Goal: Entertainment & Leisure: Consume media (video, audio)

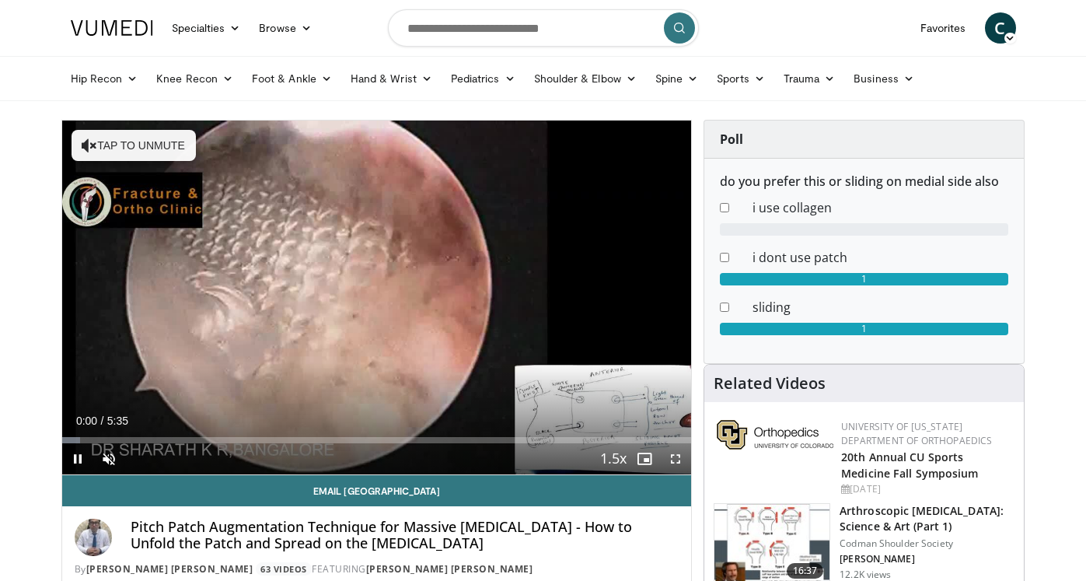
click at [677, 458] on span "Video Player" at bounding box center [675, 458] width 31 height 31
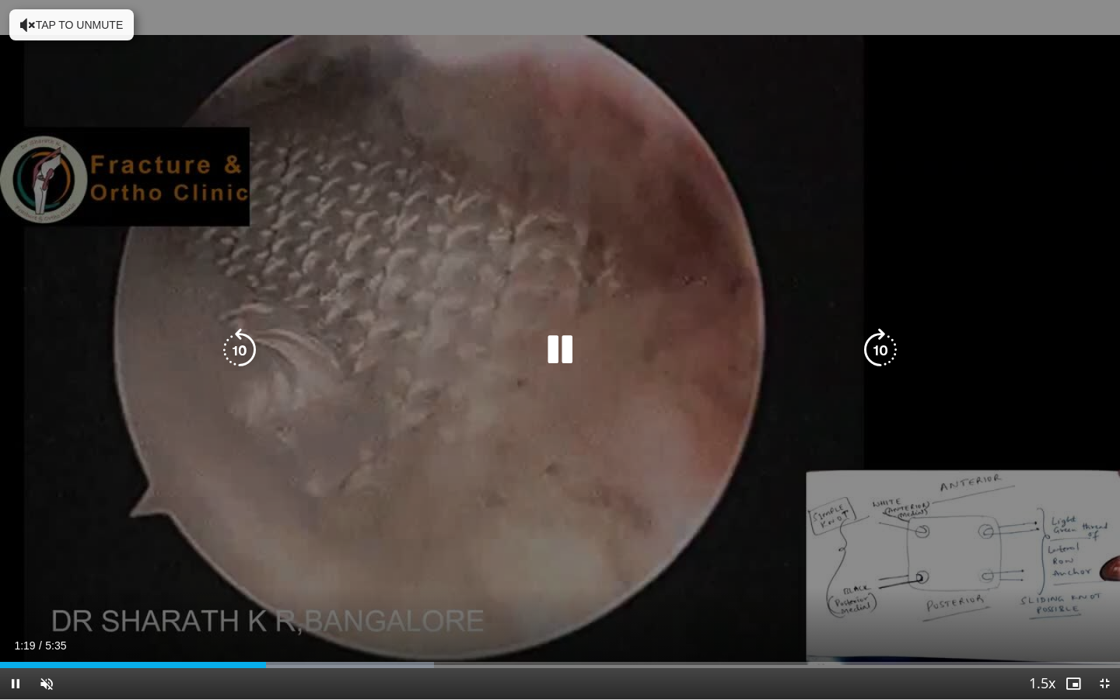
click at [53, 31] on button "Tap to unmute" at bounding box center [71, 24] width 124 height 31
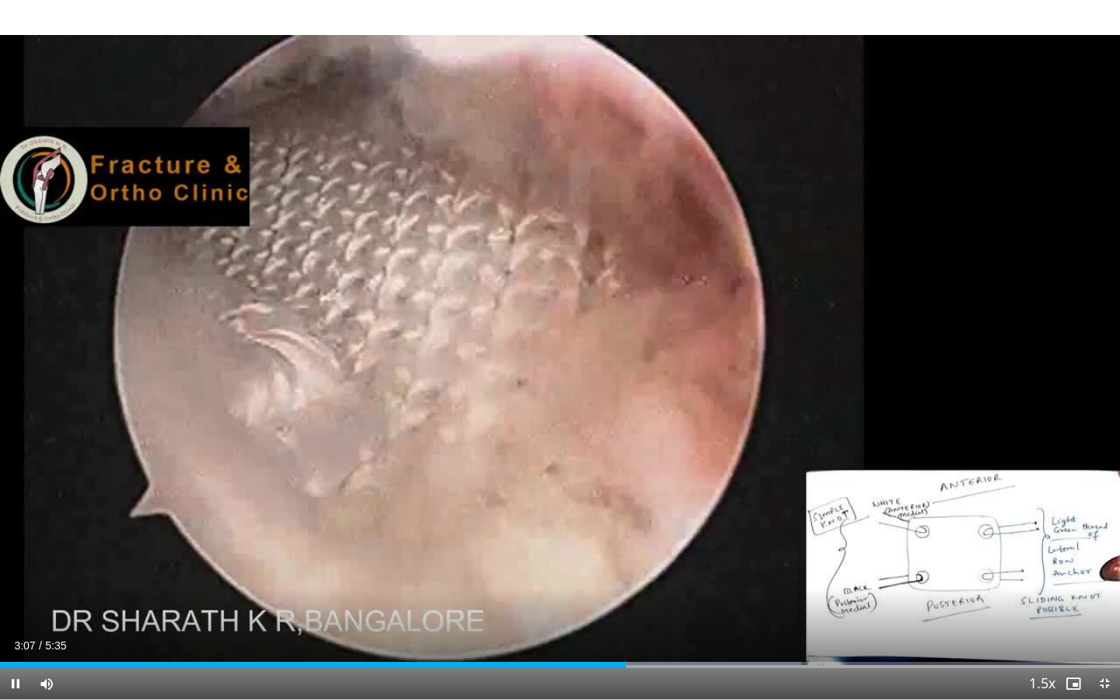
click at [1085, 580] on span "Video Player" at bounding box center [1104, 683] width 31 height 31
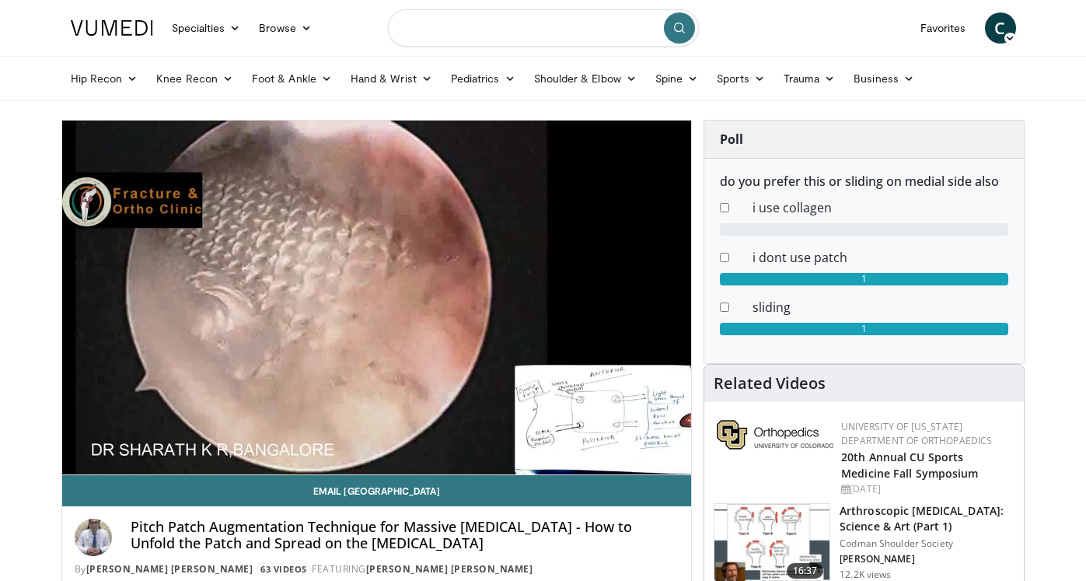
click at [511, 28] on input "Search topics, interventions" at bounding box center [543, 27] width 311 height 37
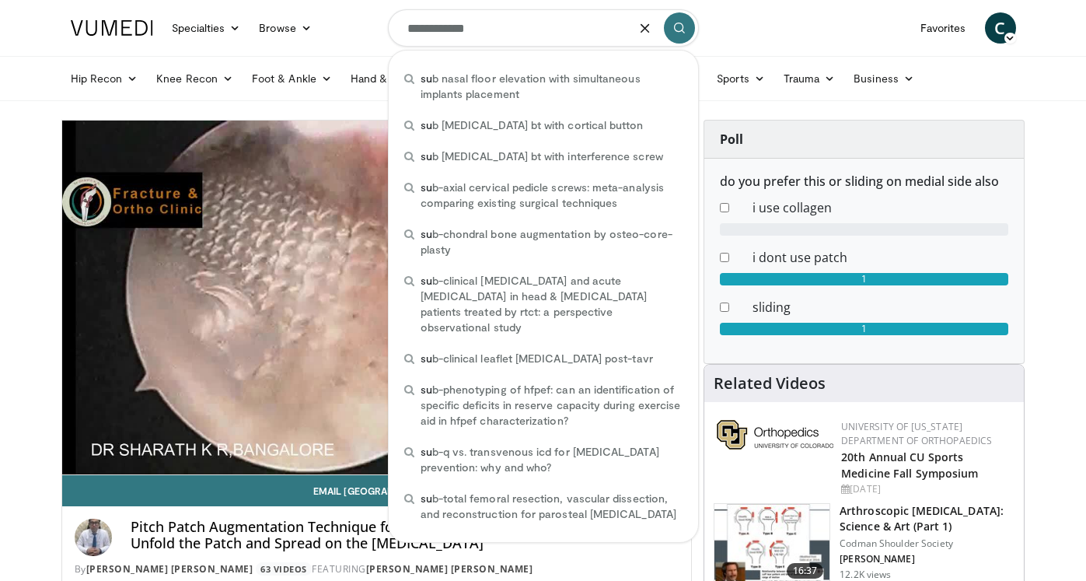
type input "**********"
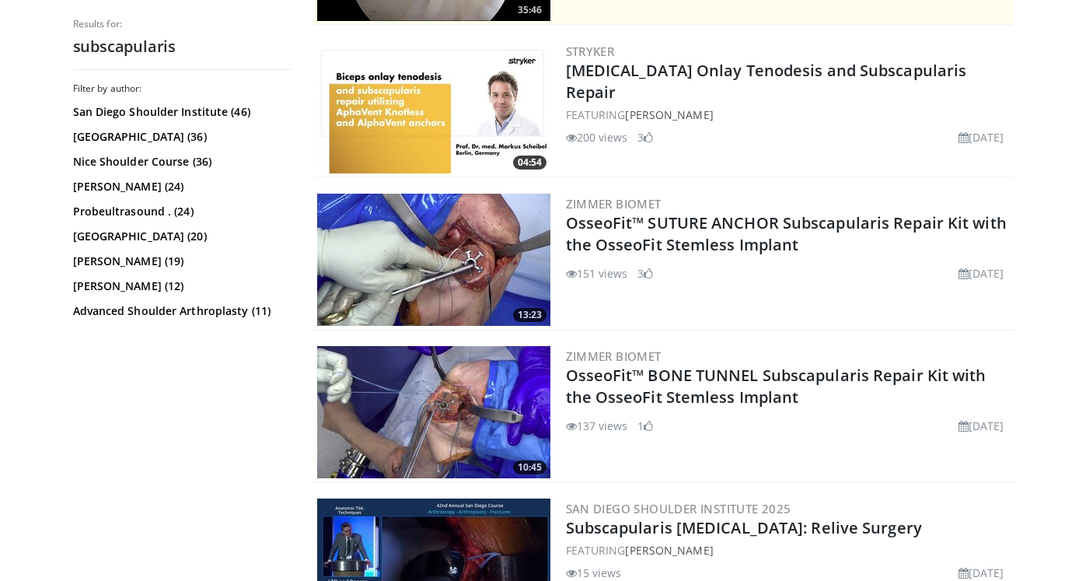
scroll to position [441, 0]
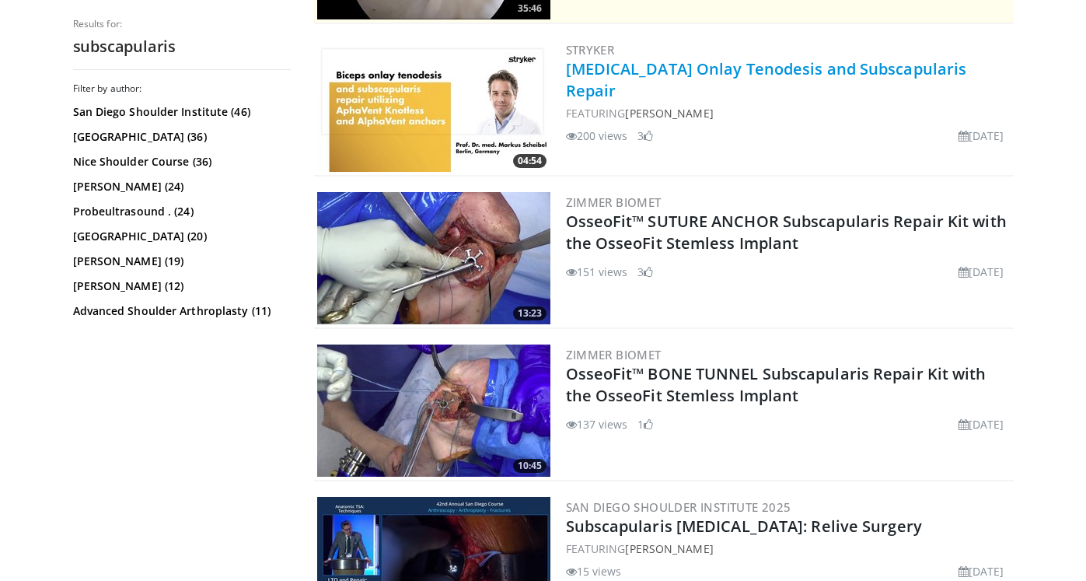
click at [607, 70] on link "[MEDICAL_DATA] Onlay Tenodesis and Subscapularis Repair" at bounding box center [766, 79] width 401 height 43
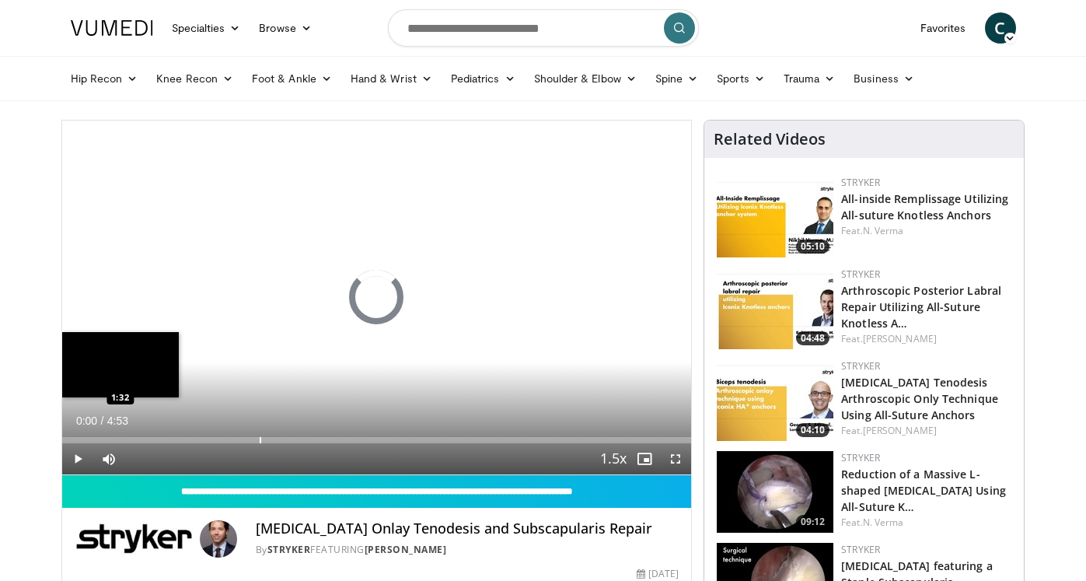
click at [260, 439] on div "Progress Bar" at bounding box center [261, 440] width 2 height 6
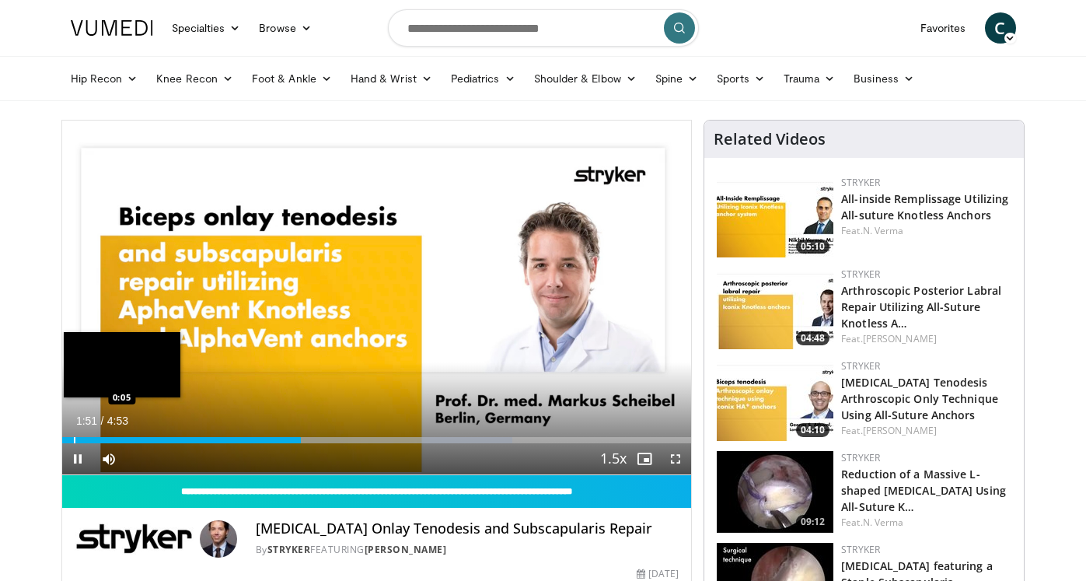
click at [74, 439] on div "Progress Bar" at bounding box center [75, 440] width 2 height 6
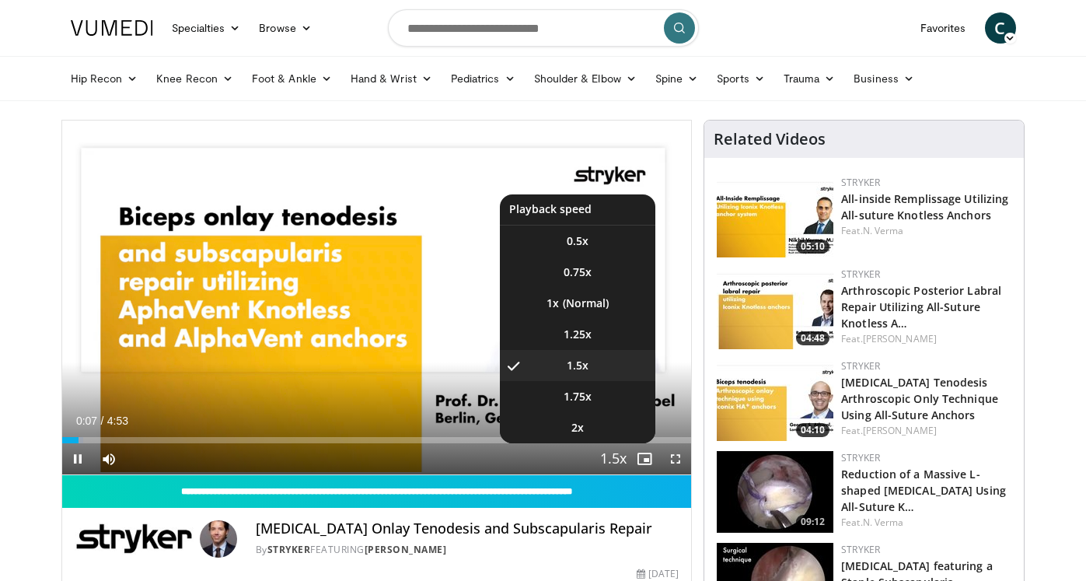
click at [619, 461] on span "Video Player" at bounding box center [614, 459] width 22 height 31
click at [565, 296] on li "1x" at bounding box center [578, 303] width 156 height 31
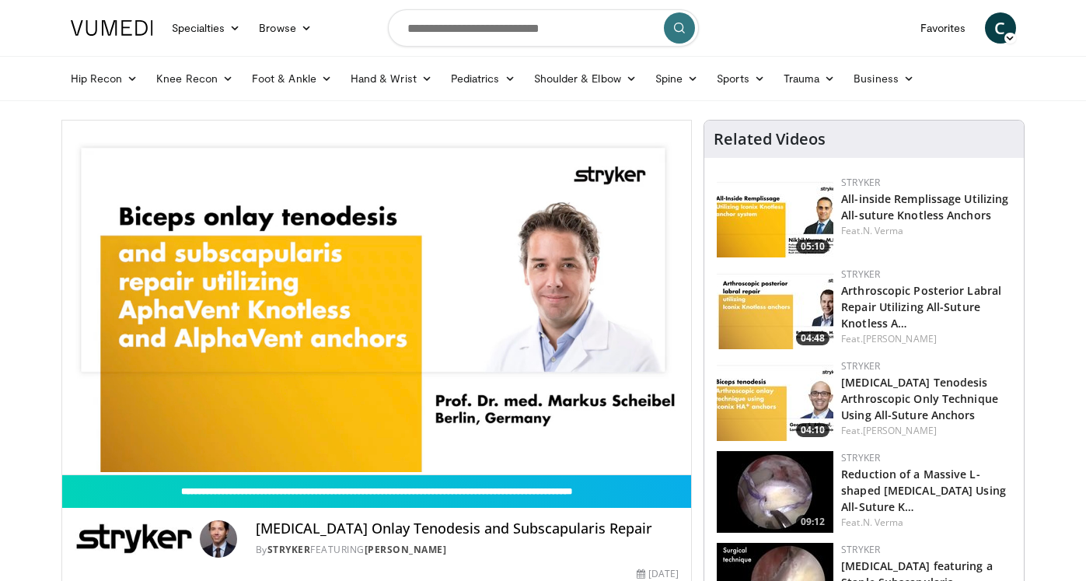
click at [739, 230] on img at bounding box center [775, 217] width 117 height 82
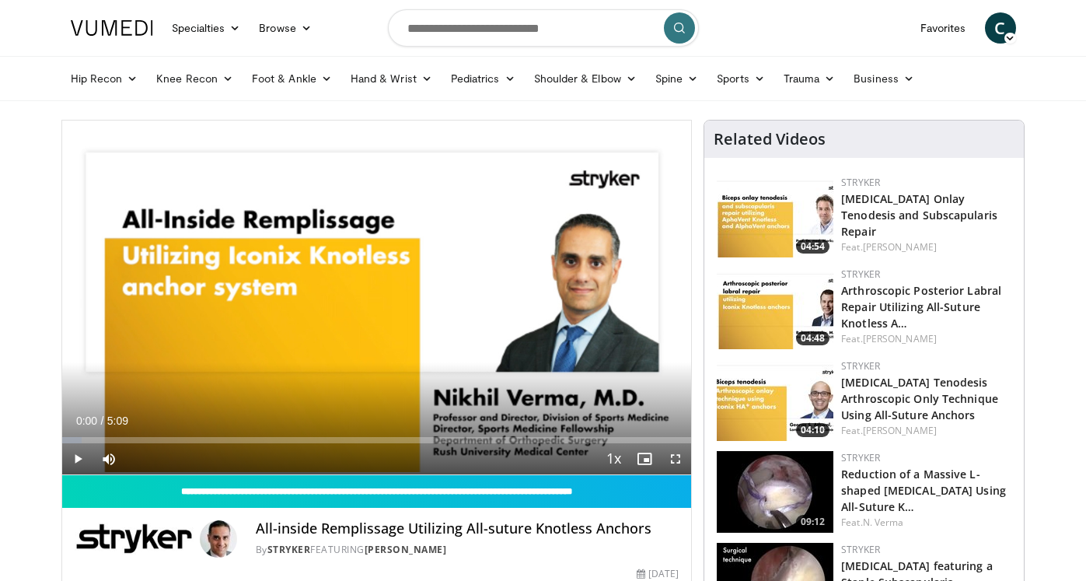
click at [676, 460] on span "Video Player" at bounding box center [675, 458] width 31 height 31
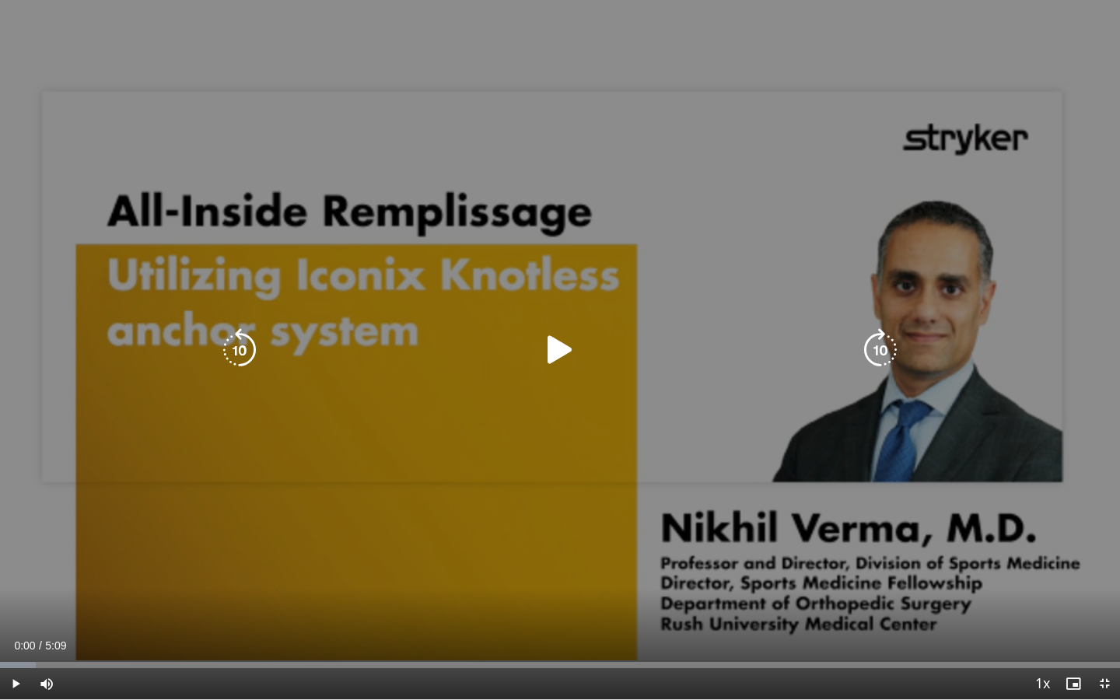
click at [554, 344] on icon "Video Player" at bounding box center [560, 350] width 44 height 44
